Goal: Find contact information: Find contact information

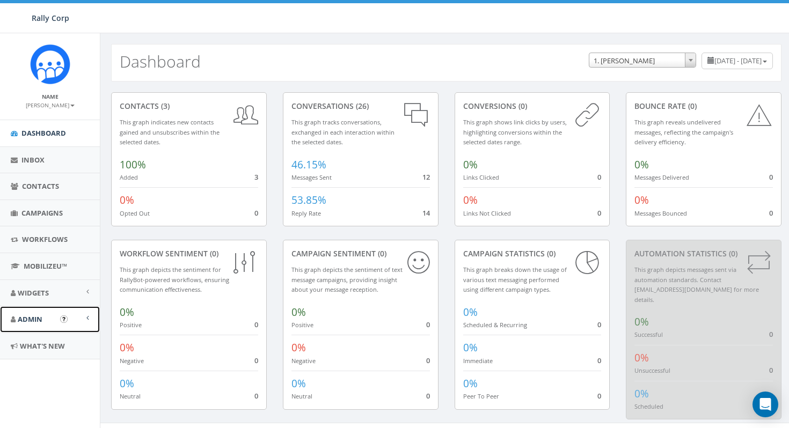
click at [40, 321] on span "Admin" at bounding box center [30, 319] width 25 height 10
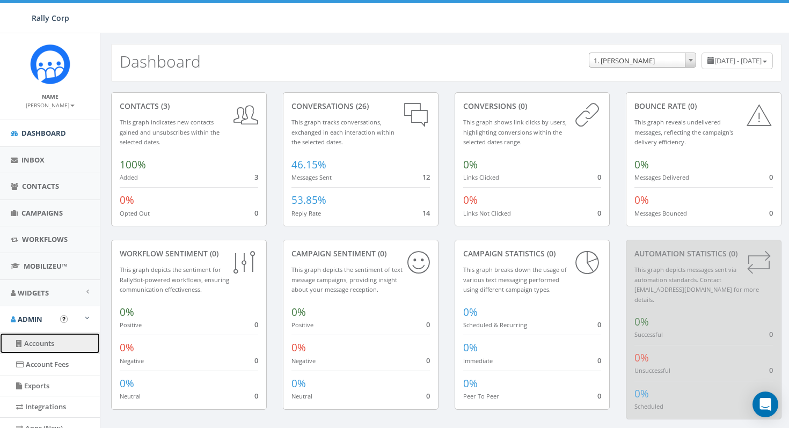
click at [45, 344] on link "Accounts" at bounding box center [50, 343] width 100 height 21
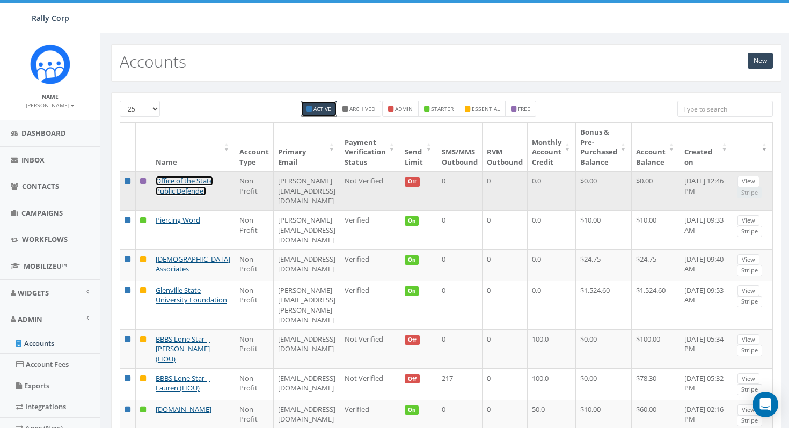
click at [191, 184] on link "Office of the State Public Defender" at bounding box center [184, 186] width 57 height 20
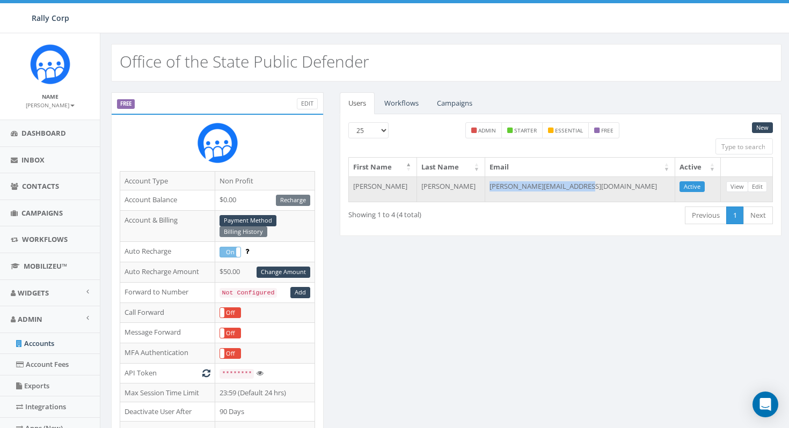
drag, startPoint x: 519, startPoint y: 186, endPoint x: 617, endPoint y: 192, distance: 97.8
click at [617, 192] on td "[PERSON_NAME][EMAIL_ADDRESS][DOMAIN_NAME]" at bounding box center [580, 190] width 190 height 26
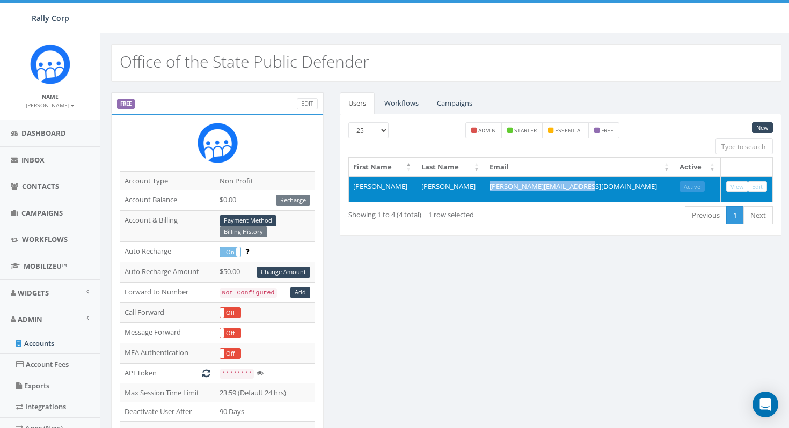
copy td "[PERSON_NAME][EMAIL_ADDRESS][DOMAIN_NAME]"
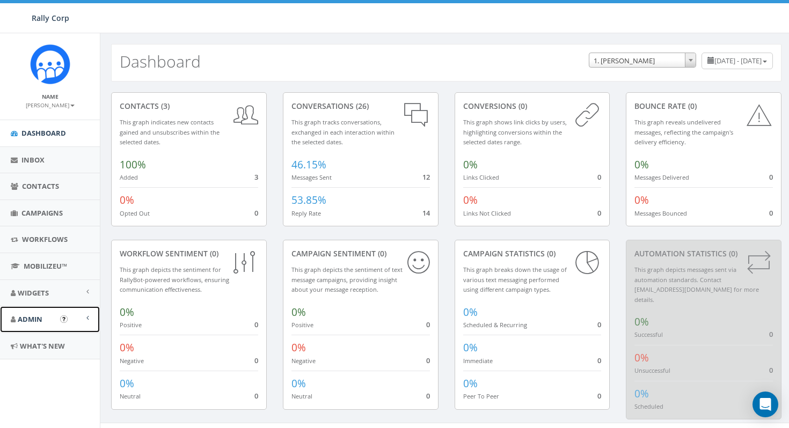
click at [44, 316] on link "Admin" at bounding box center [50, 319] width 100 height 26
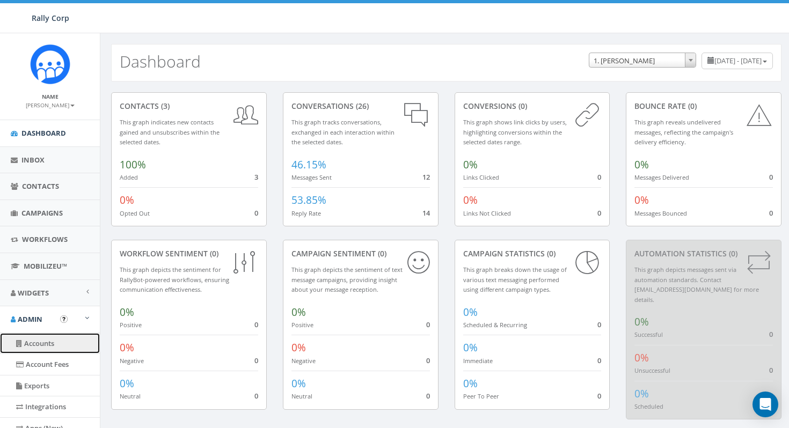
click at [53, 344] on link "Accounts" at bounding box center [50, 343] width 100 height 21
